Goal: Task Accomplishment & Management: Use online tool/utility

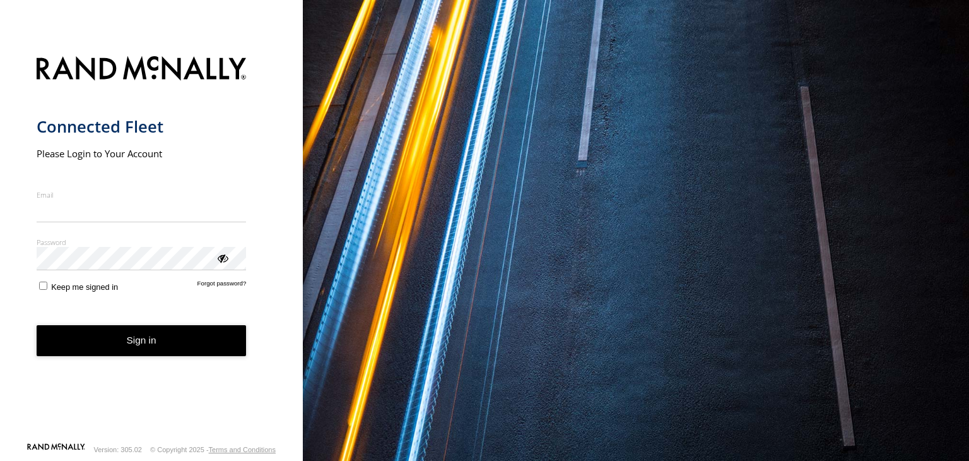
type input "**********"
click at [128, 332] on form "**********" at bounding box center [152, 245] width 230 height 393
click at [128, 344] on button "Sign in" at bounding box center [142, 340] width 210 height 31
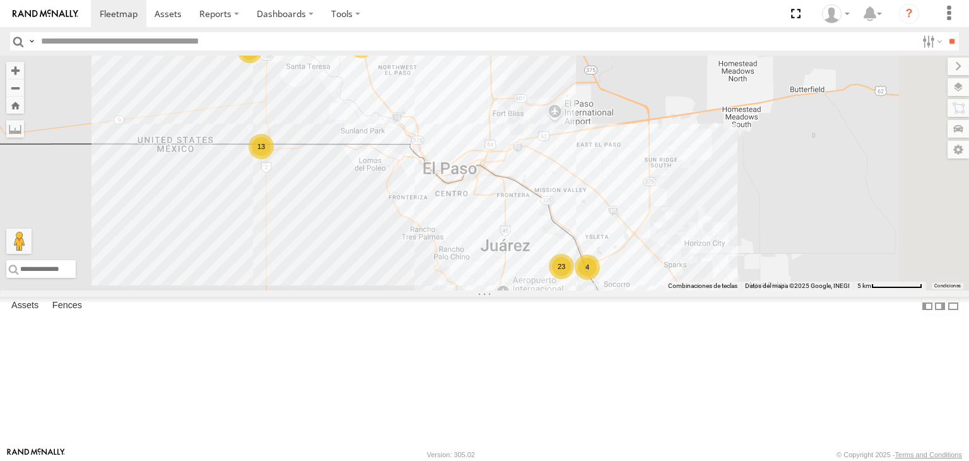
drag, startPoint x: 635, startPoint y: 182, endPoint x: 502, endPoint y: 259, distance: 152.9
click at [502, 259] on div "4093 8689 13 23 4 2 112 4" at bounding box center [484, 173] width 969 height 235
click at [494, 256] on div "4093 8689 13 23 4 2 112 4 3" at bounding box center [484, 173] width 969 height 235
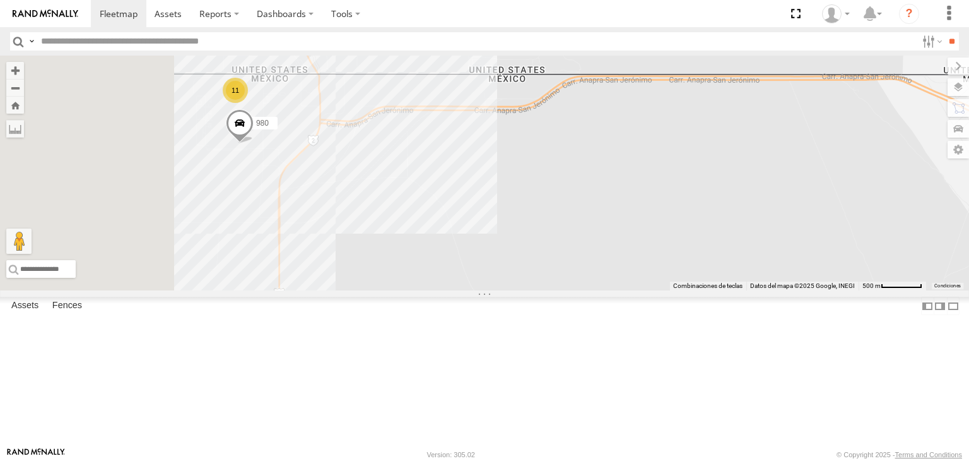
drag, startPoint x: 416, startPoint y: 186, endPoint x: 469, endPoint y: 289, distance: 115.7
click at [469, 289] on div "4093 8689 112 0054 980 11" at bounding box center [484, 173] width 969 height 235
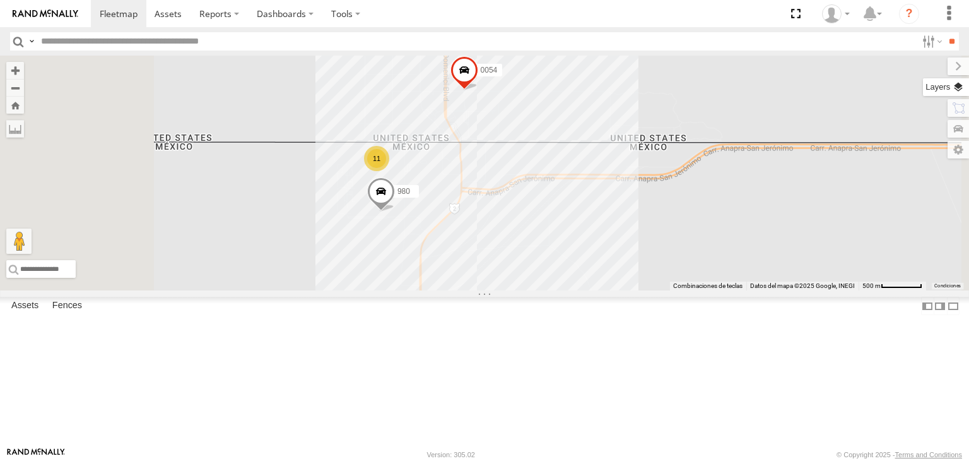
click at [958, 91] on label at bounding box center [946, 87] width 46 height 18
click at [0, 0] on div "Basemaps" at bounding box center [0, 0] width 0 height 0
click at [0, 0] on label at bounding box center [0, 0] width 0 height 0
click at [0, 0] on span "Satellite" at bounding box center [0, 0] width 0 height 0
click at [699, 251] on div "4093 8689 112 0054 980 11" at bounding box center [484, 173] width 969 height 235
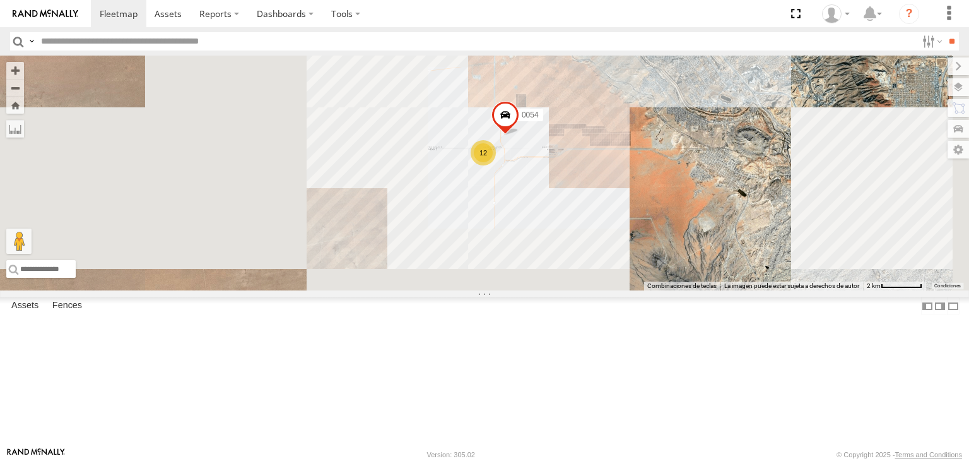
drag, startPoint x: 717, startPoint y: 318, endPoint x: 565, endPoint y: 209, distance: 186.8
click at [565, 209] on div "4093 8689 112 0054 12 2 2 6794" at bounding box center [484, 173] width 969 height 235
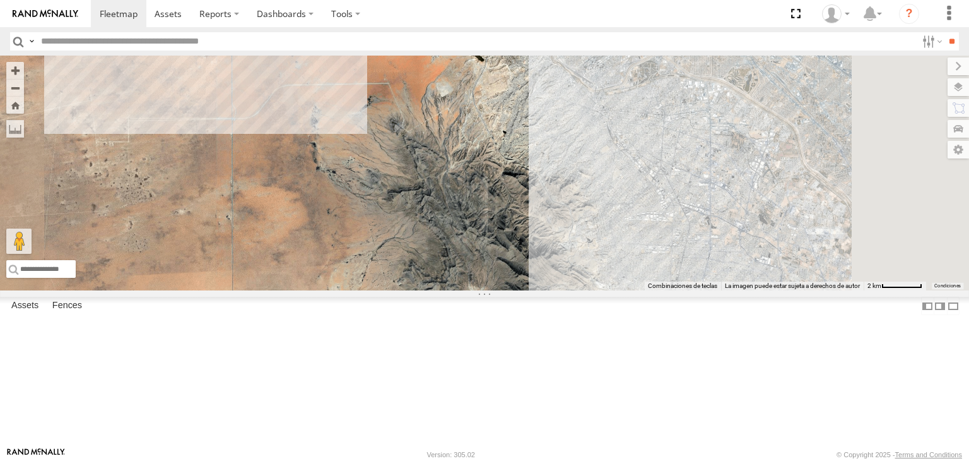
drag, startPoint x: 669, startPoint y: 286, endPoint x: 580, endPoint y: 263, distance: 91.2
click at [580, 263] on div "4093 8689 112 0054 12 2 2 6794" at bounding box center [484, 173] width 969 height 235
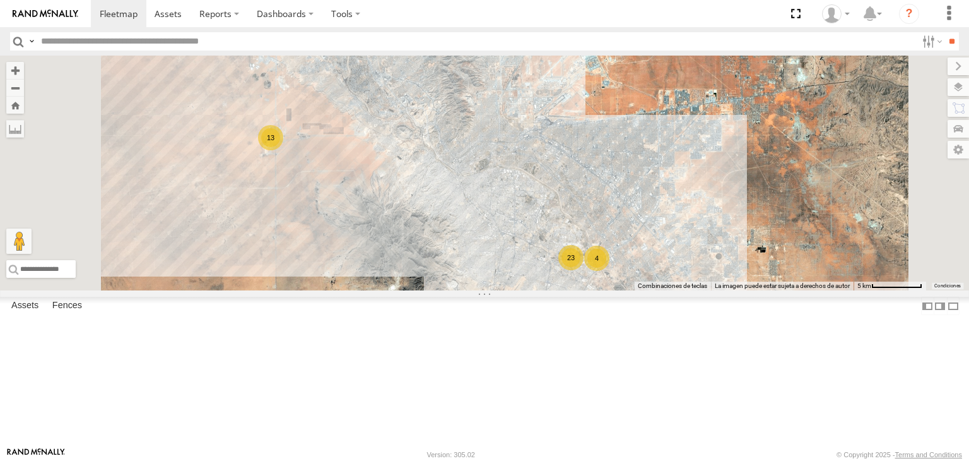
drag, startPoint x: 666, startPoint y: 300, endPoint x: 612, endPoint y: 336, distance: 65.1
click at [612, 290] on div "4093 8689 112 13 23 4 3 2 4" at bounding box center [484, 173] width 969 height 235
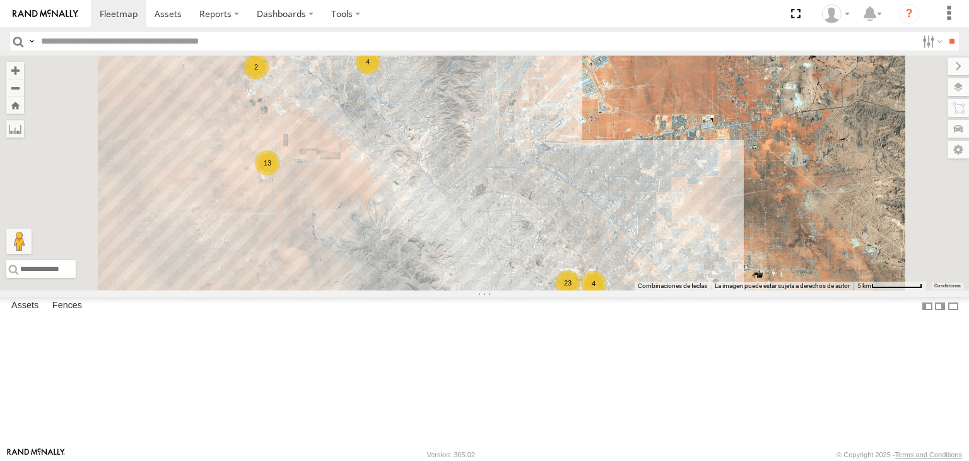
drag, startPoint x: 620, startPoint y: 334, endPoint x: 616, endPoint y: 362, distance: 27.9
click at [616, 290] on div "4093 8689 112 13 23 4 3 2 4" at bounding box center [484, 173] width 969 height 235
click at [586, 290] on div "4093 8689 112 13 23 4 3 2 4" at bounding box center [484, 173] width 969 height 235
